Goal: Task Accomplishment & Management: Manage account settings

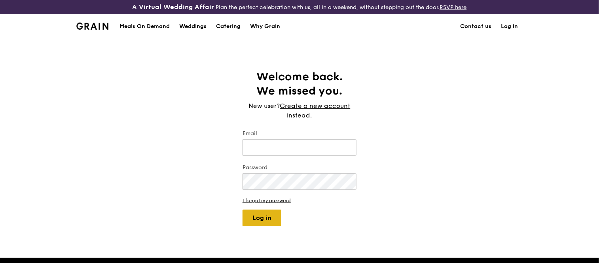
type input "jhoana@grain.com.sg"
click at [262, 217] on button "Log in" at bounding box center [261, 218] width 39 height 17
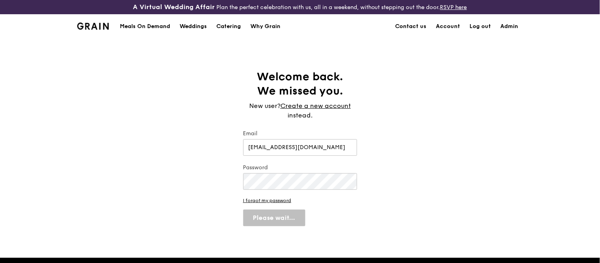
select select "100"
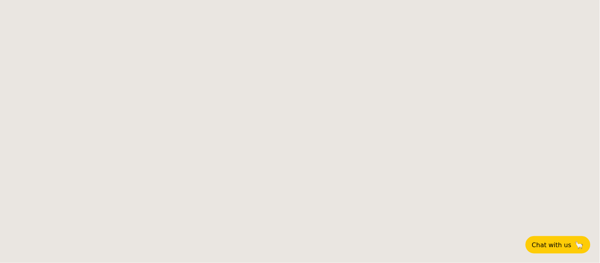
select select
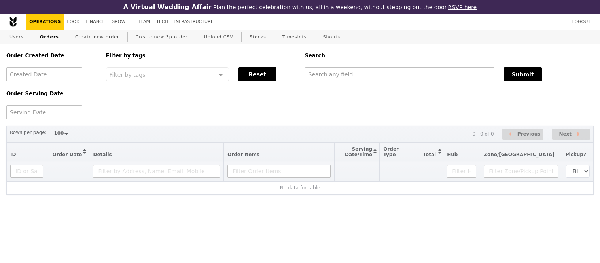
select select "100"
click at [316, 76] on input "text" at bounding box center [399, 74] width 189 height 14
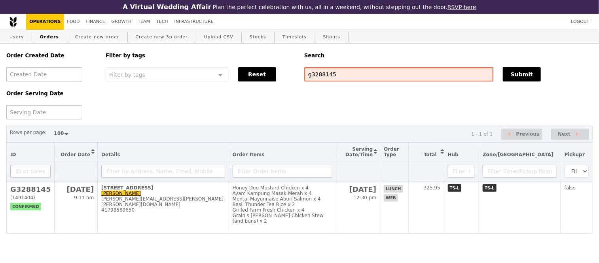
scroll to position [10, 0]
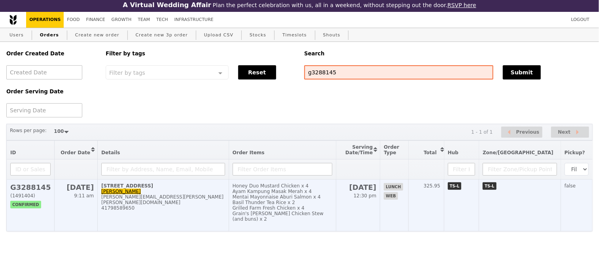
click at [26, 187] on h2 "G3288145" at bounding box center [30, 187] width 40 height 8
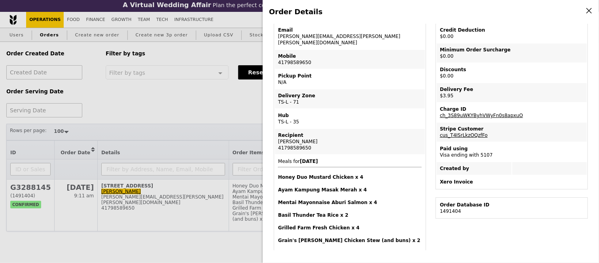
scroll to position [77, 0]
click at [185, 103] on div "Order Details Edit order Changelog Cancel Order ID G3288145 – View receipt Orde…" at bounding box center [299, 131] width 599 height 263
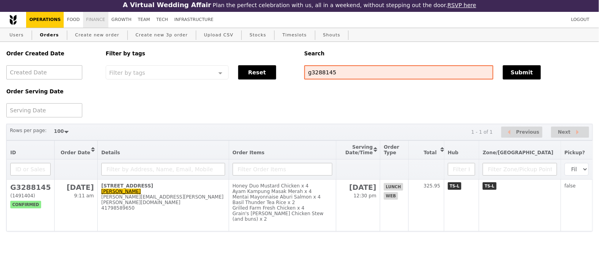
scroll to position [117, 0]
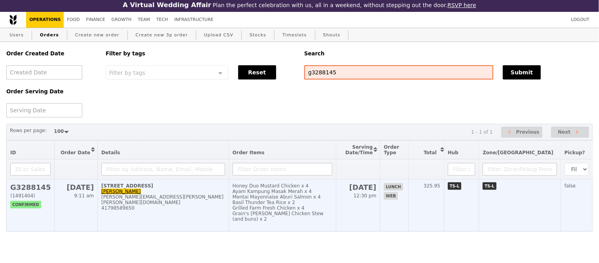
click at [38, 189] on h2 "G3288145" at bounding box center [30, 187] width 40 height 8
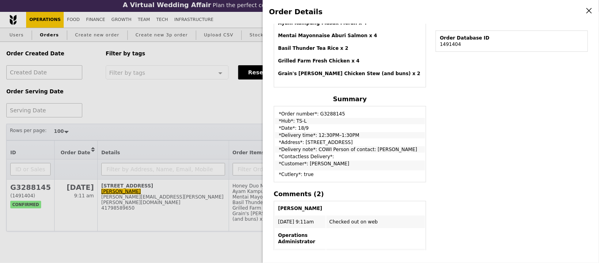
scroll to position [243, 0]
click at [220, 107] on div "Order Details Edit order Changelog Cancel Order ID G3288145 – View receipt Orde…" at bounding box center [299, 131] width 599 height 263
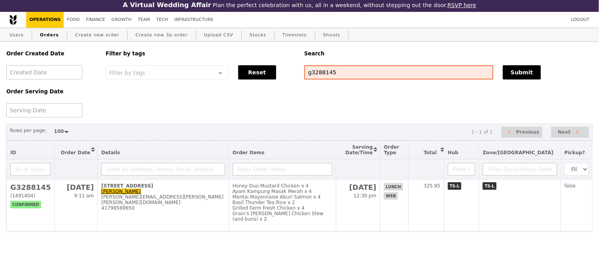
scroll to position [302, 0]
click at [336, 69] on input "g3288145" at bounding box center [398, 72] width 189 height 14
paste input "G3254352"
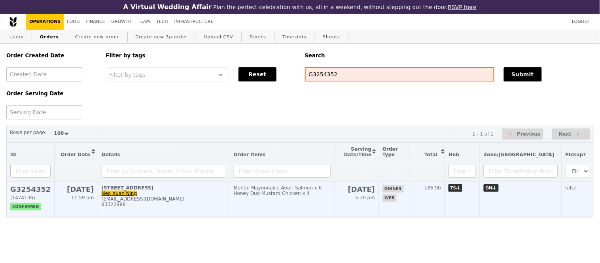
type input "G3254352"
click at [38, 193] on h2 "G3254352" at bounding box center [30, 189] width 40 height 8
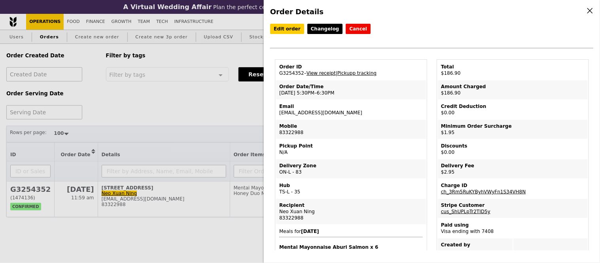
click at [319, 76] on link "View receipt" at bounding box center [321, 73] width 29 height 6
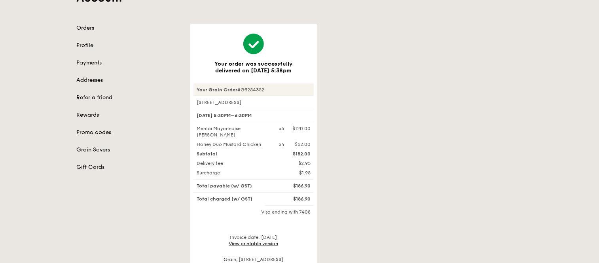
scroll to position [79, 0]
